Goal: Task Accomplishment & Management: Complete application form

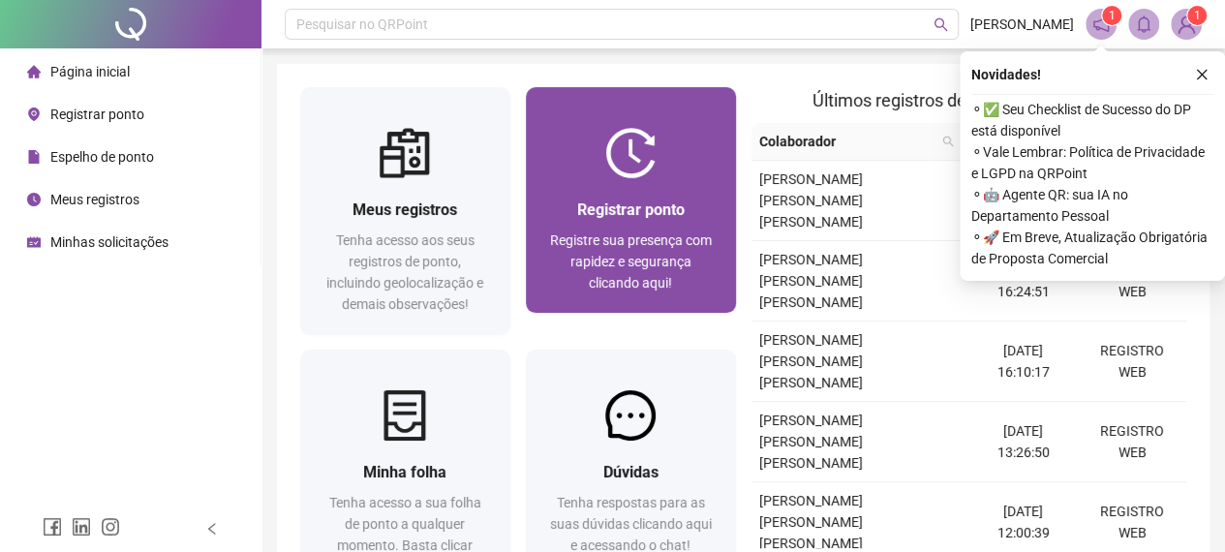
click at [662, 238] on span "Registre sua presença com rapidez e segurança clicando aqui!" at bounding box center [631, 261] width 162 height 58
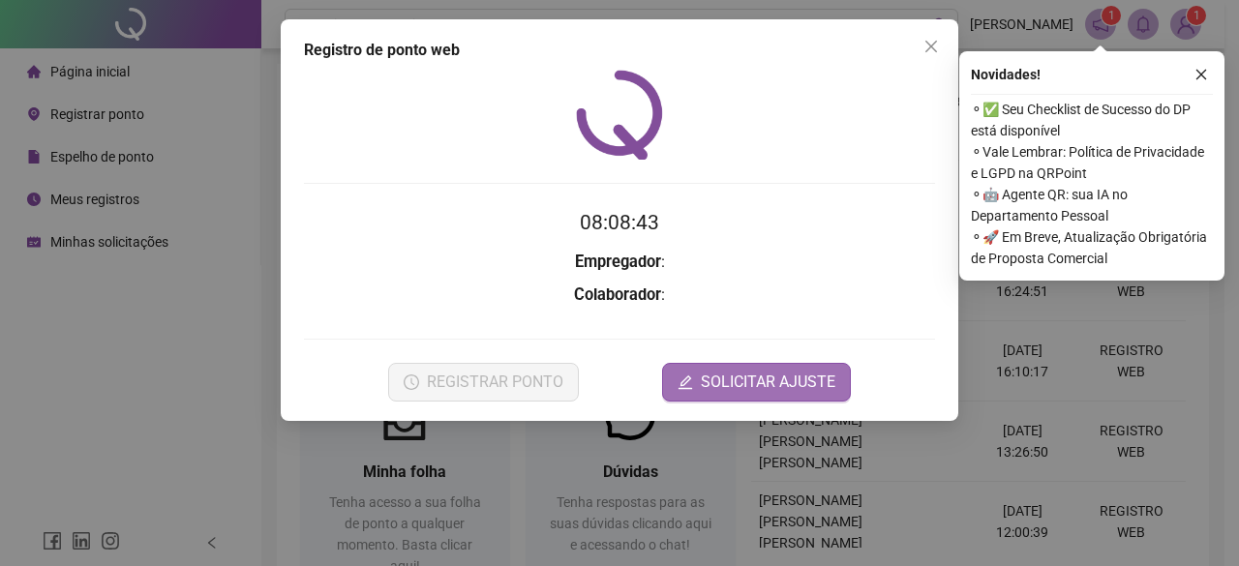
click at [774, 391] on span "SOLICITAR AJUSTE" at bounding box center [768, 382] width 135 height 23
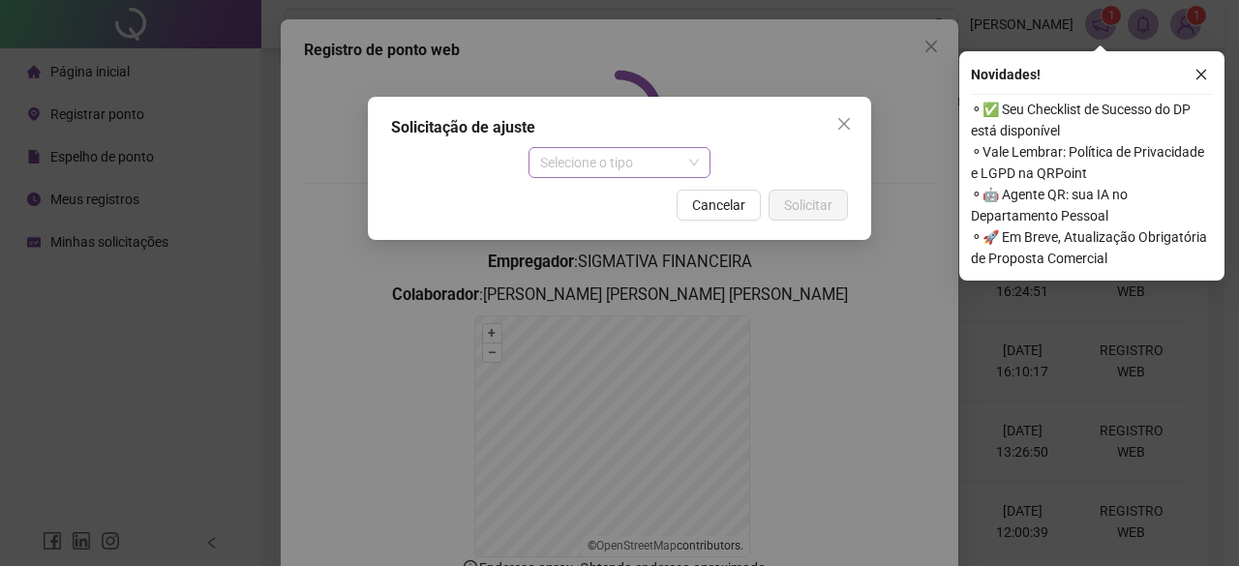
click at [604, 162] on span "Selecione o tipo" at bounding box center [620, 162] width 160 height 29
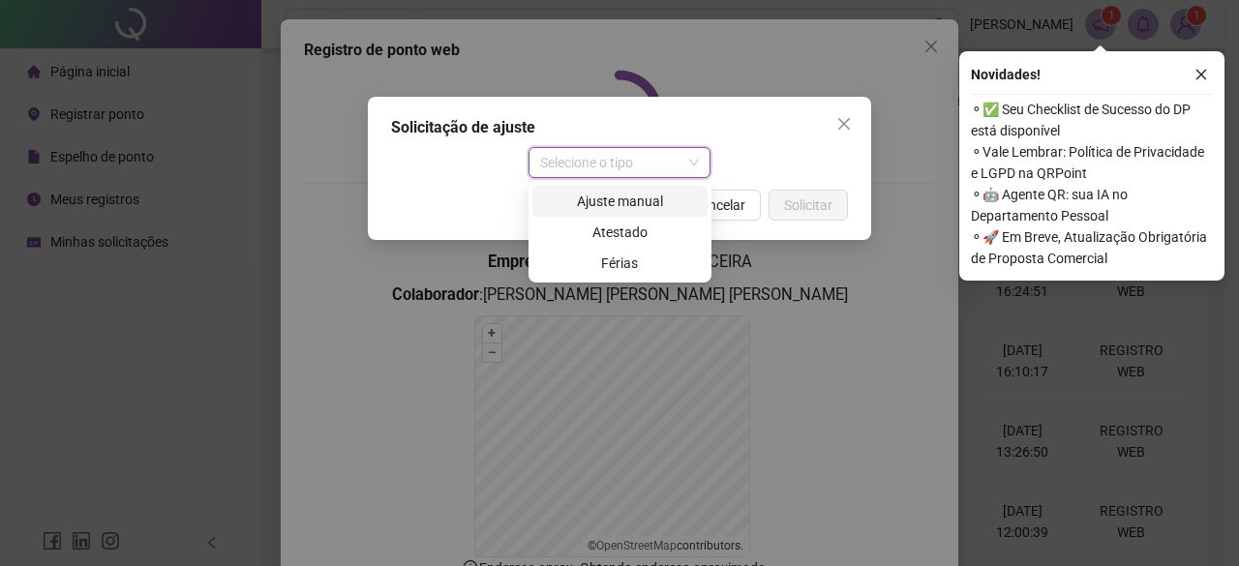
click at [627, 206] on div "Ajuste manual" at bounding box center [620, 201] width 152 height 21
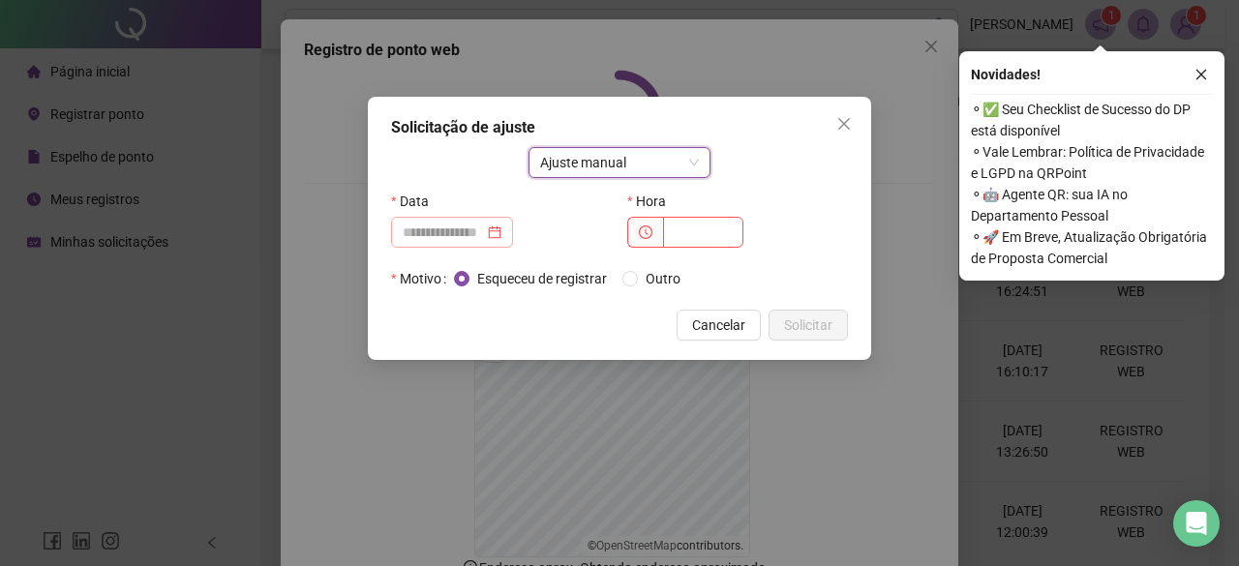
click at [501, 226] on div at bounding box center [452, 232] width 99 height 21
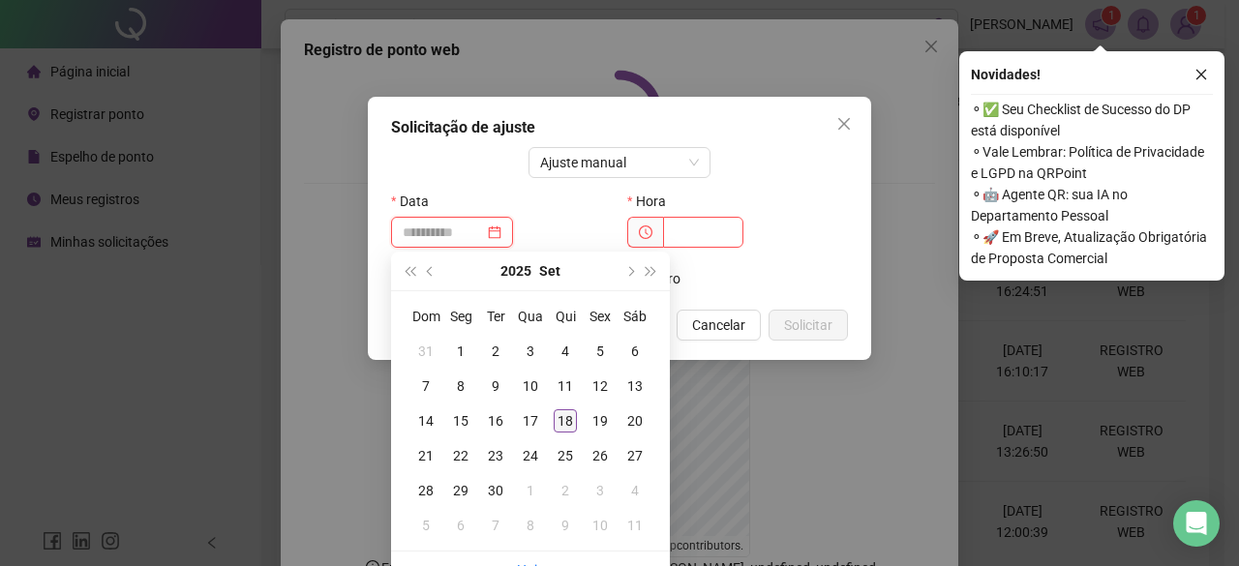
type input "**********"
click at [569, 416] on div "18" at bounding box center [565, 420] width 23 height 23
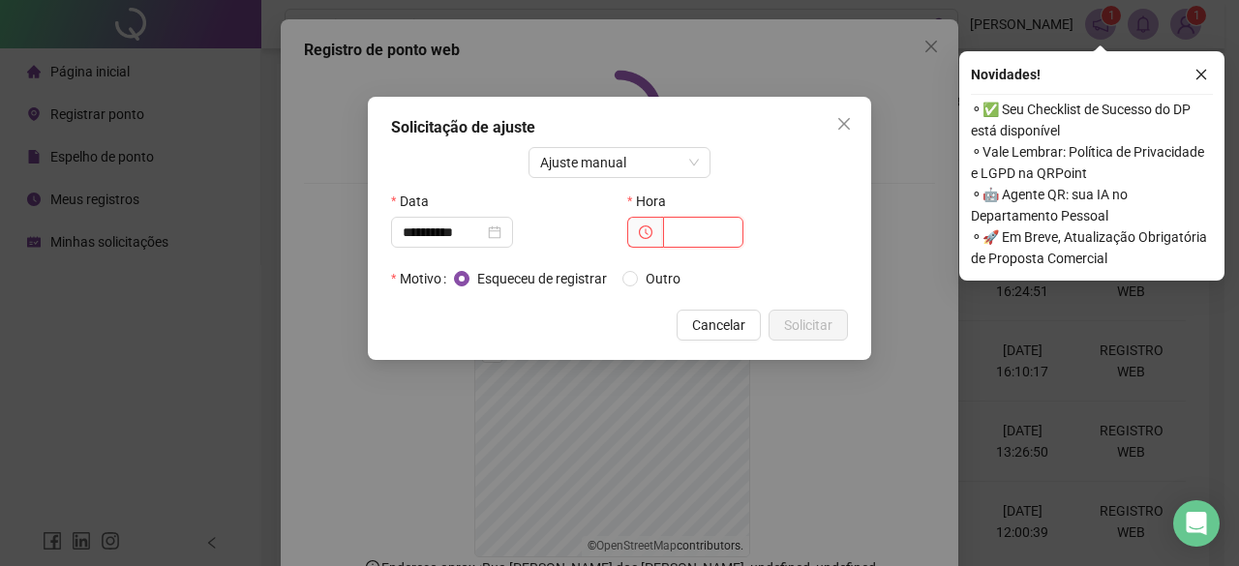
click at [683, 246] on input "text" at bounding box center [703, 232] width 80 height 31
type input "*****"
click at [797, 318] on span "Solicitar" at bounding box center [808, 325] width 48 height 21
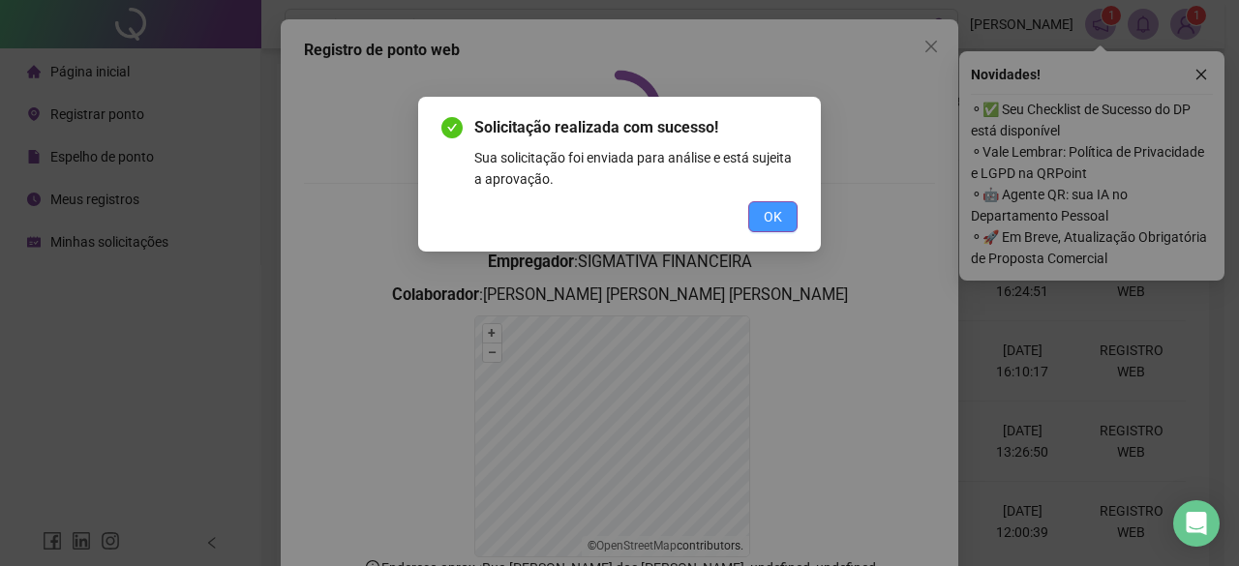
click at [778, 218] on span "OK" at bounding box center [773, 216] width 18 height 21
